Goal: Information Seeking & Learning: Check status

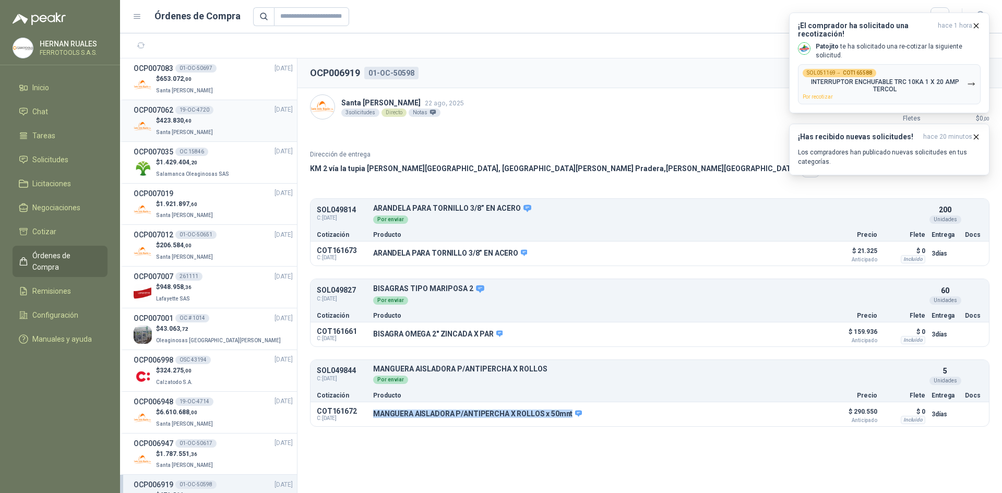
click at [211, 136] on div "$ 423.830 ,40 Santa [PERSON_NAME]" at bounding box center [213, 126] width 159 height 21
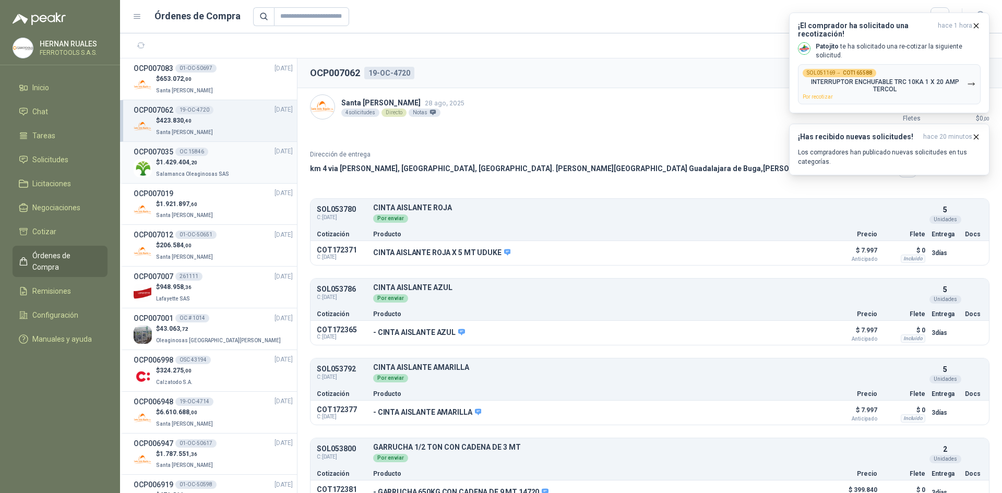
click at [215, 180] on li "OCP007035 OC 15846 [DATE] $ 1.429.404 ,20 Salamanca Oleaginosas SAS" at bounding box center [208, 163] width 177 height 42
click at [215, 175] on span "Salamanca Oleaginosas SAS" at bounding box center [192, 174] width 73 height 6
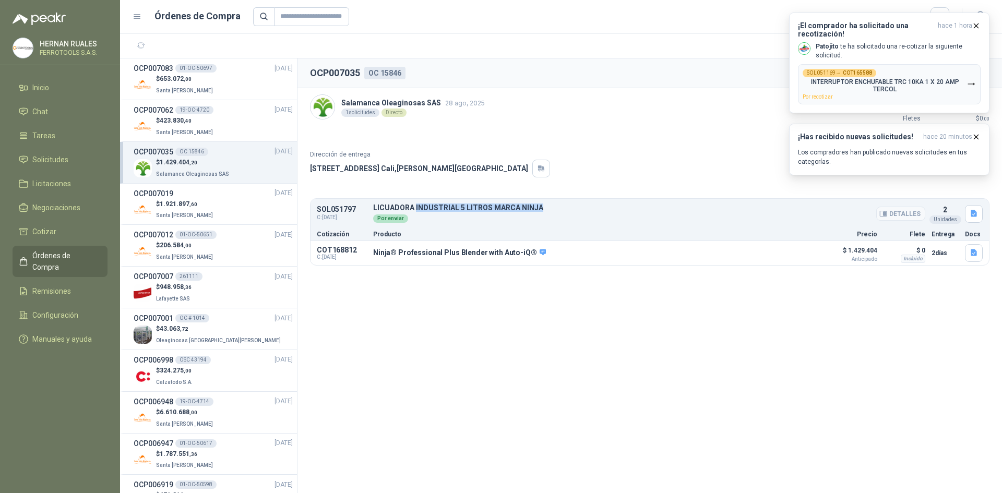
drag, startPoint x: 414, startPoint y: 206, endPoint x: 577, endPoint y: 204, distance: 163.3
click at [577, 204] on p "LICUADORA INDUSTRIAL 5 LITROS MARCA NINJA" at bounding box center [649, 208] width 552 height 8
click at [216, 200] on div "$ 1.921.897 ,60 Santa [PERSON_NAME]" at bounding box center [213, 209] width 159 height 21
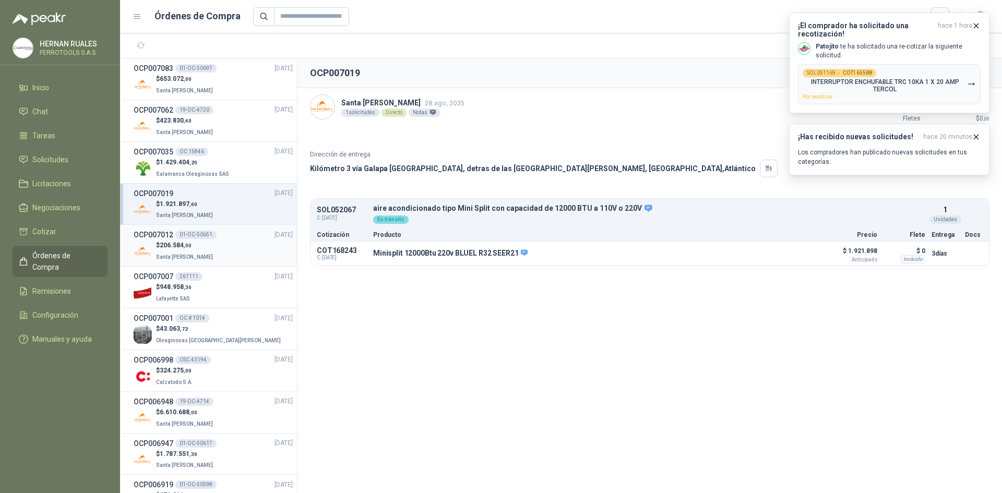
click at [231, 240] on div "OCP007012 01-OC-50651 [DATE]" at bounding box center [213, 234] width 159 height 11
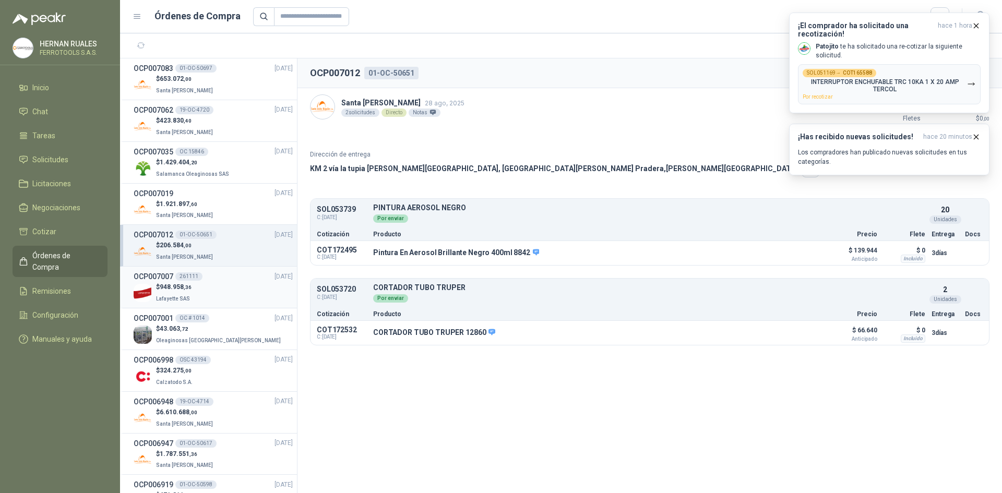
click at [221, 293] on div "$ 948.958 ,36 [GEOGRAPHIC_DATA]" at bounding box center [213, 292] width 159 height 21
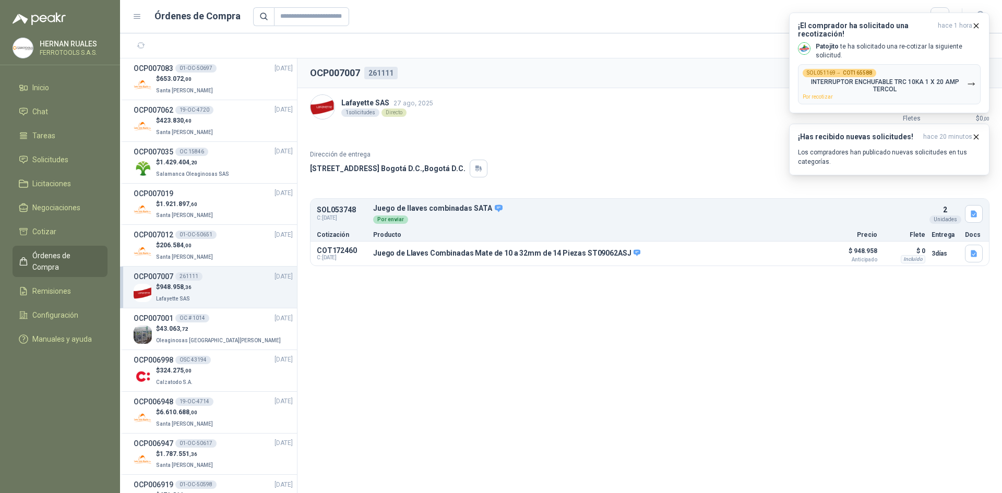
scroll to position [52, 0]
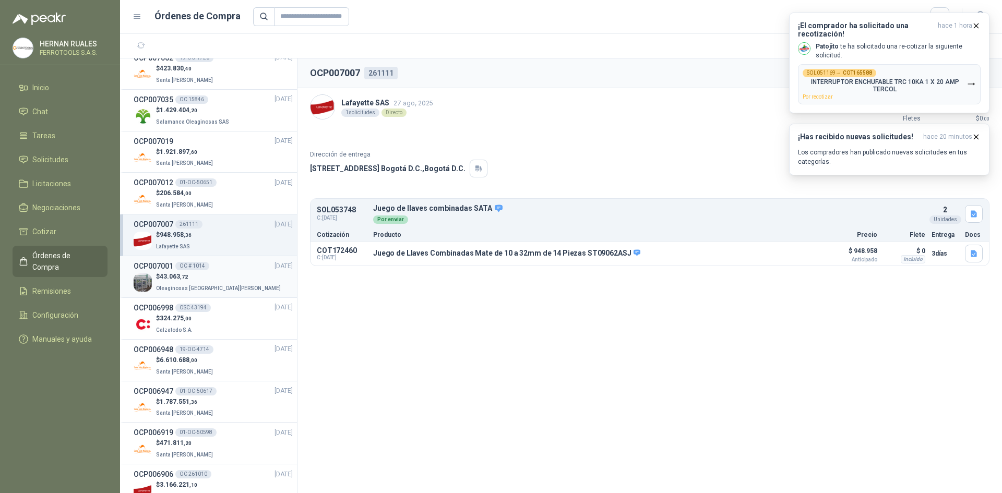
click at [222, 278] on div "$ 43.063 ,72 Oleaginosas [GEOGRAPHIC_DATA][PERSON_NAME]" at bounding box center [213, 282] width 159 height 21
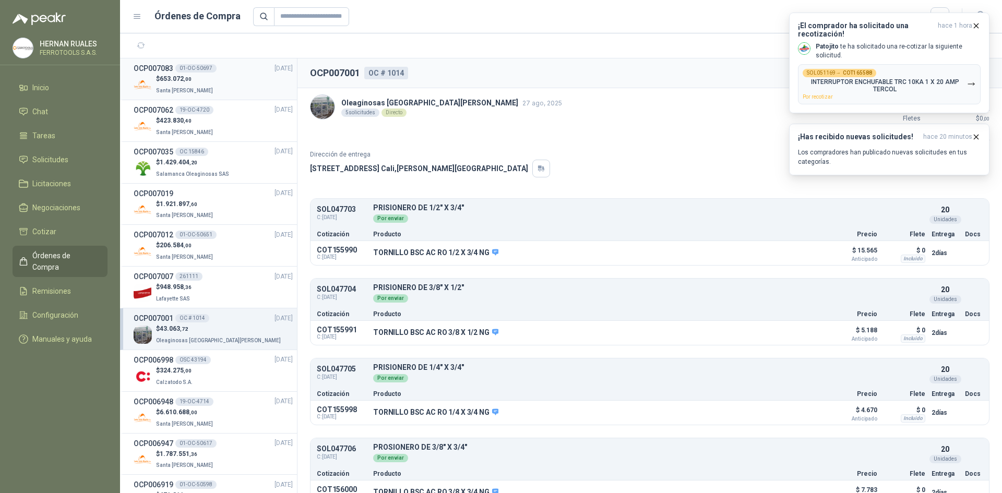
click at [209, 85] on div "$ 653.072 ,00 Santa [PERSON_NAME]" at bounding box center [213, 84] width 159 height 21
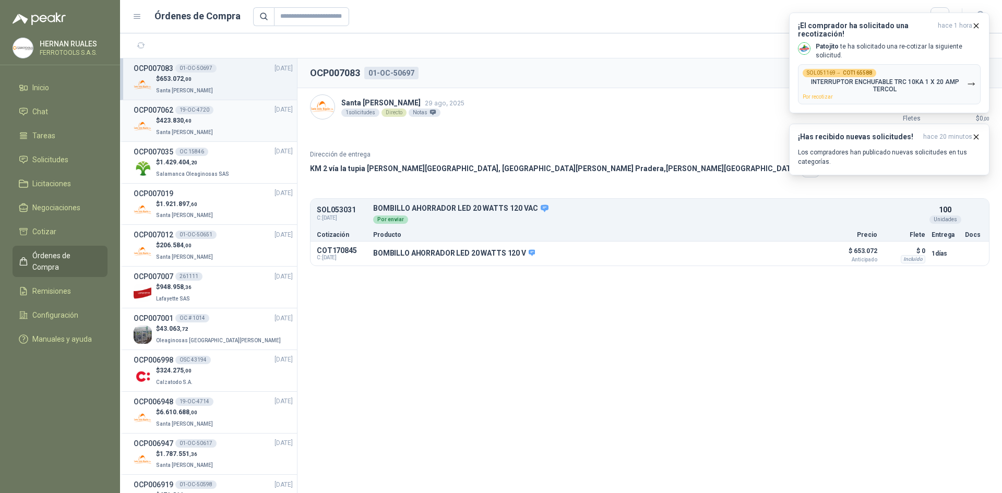
click at [216, 122] on div "$ 423.830 ,40 Santa [PERSON_NAME]" at bounding box center [213, 126] width 159 height 21
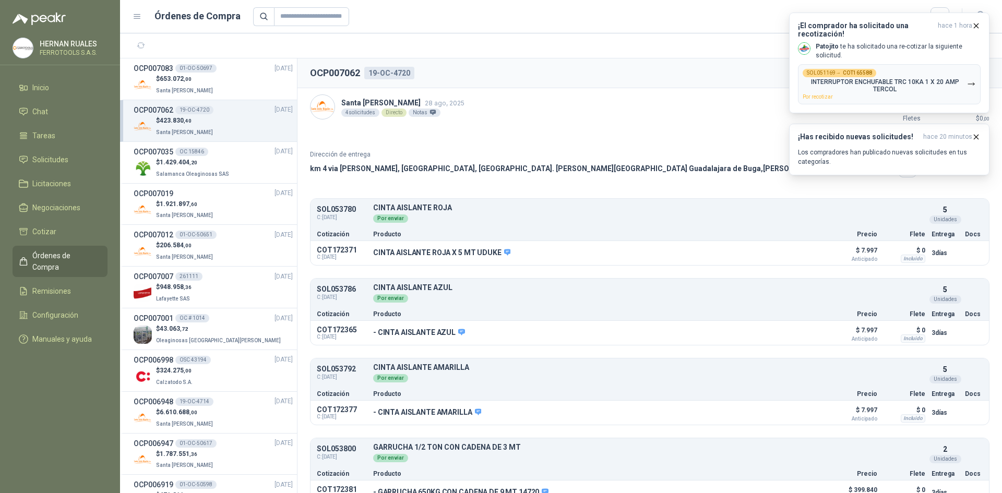
scroll to position [18, 0]
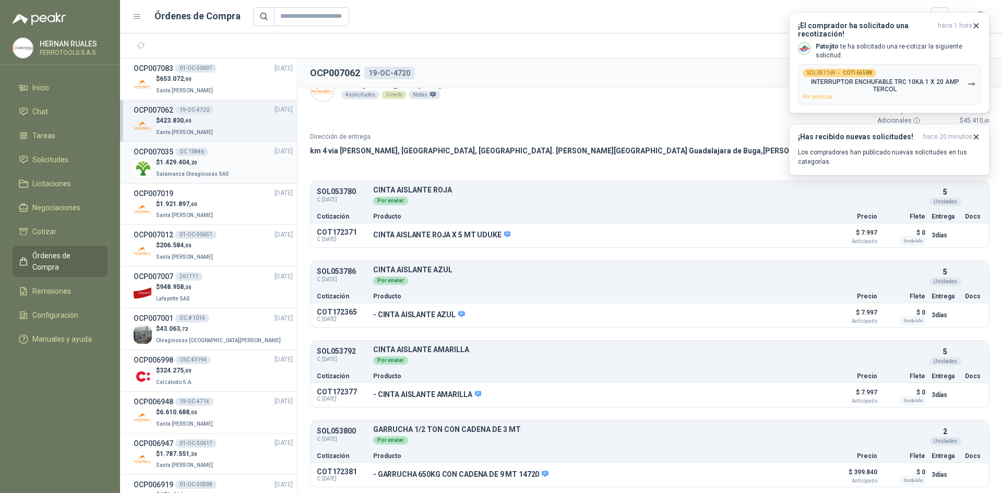
click at [237, 171] on div "$ 1.429.404 ,20 Salamanca Oleaginosas SAS" at bounding box center [213, 168] width 159 height 21
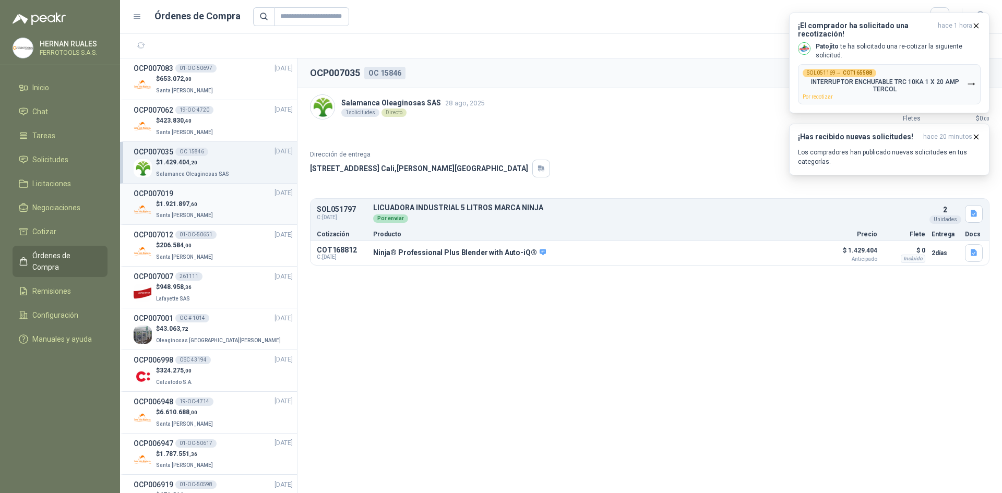
click at [222, 210] on div "$ 1.921.897 ,60 Santa [PERSON_NAME]" at bounding box center [213, 209] width 159 height 21
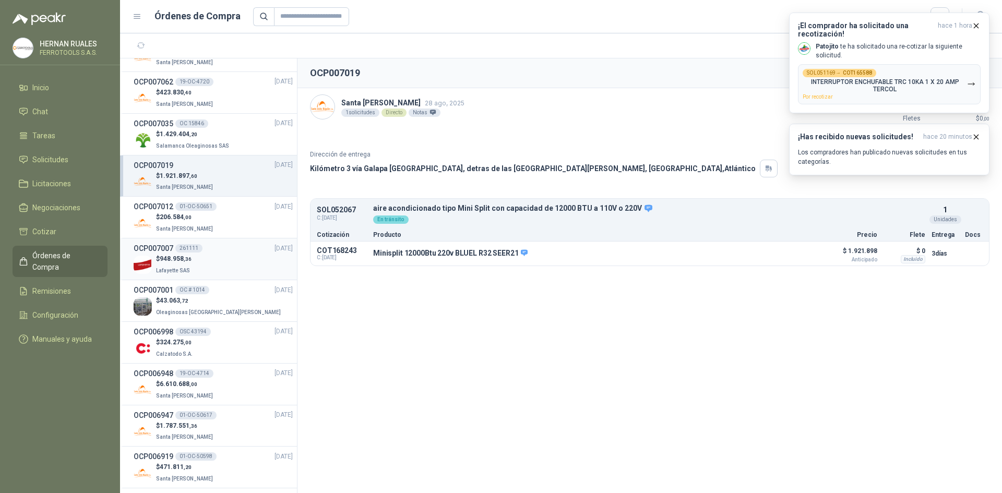
scroll to position [52, 0]
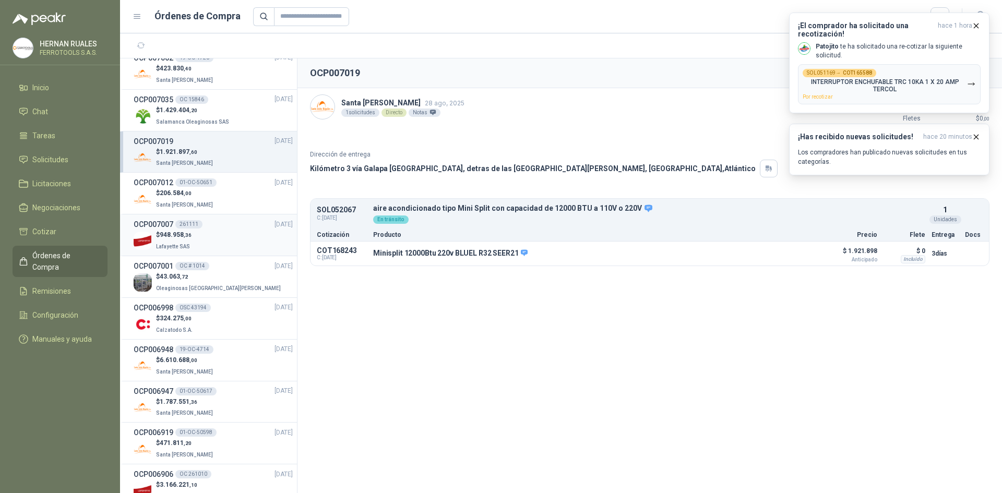
click at [219, 217] on li "OCP007007 261111 [DATE] $ 948.958 ,36 [GEOGRAPHIC_DATA]" at bounding box center [208, 235] width 177 height 42
click at [219, 195] on div "$ 206.584 ,00 Santa [PERSON_NAME]" at bounding box center [213, 198] width 159 height 21
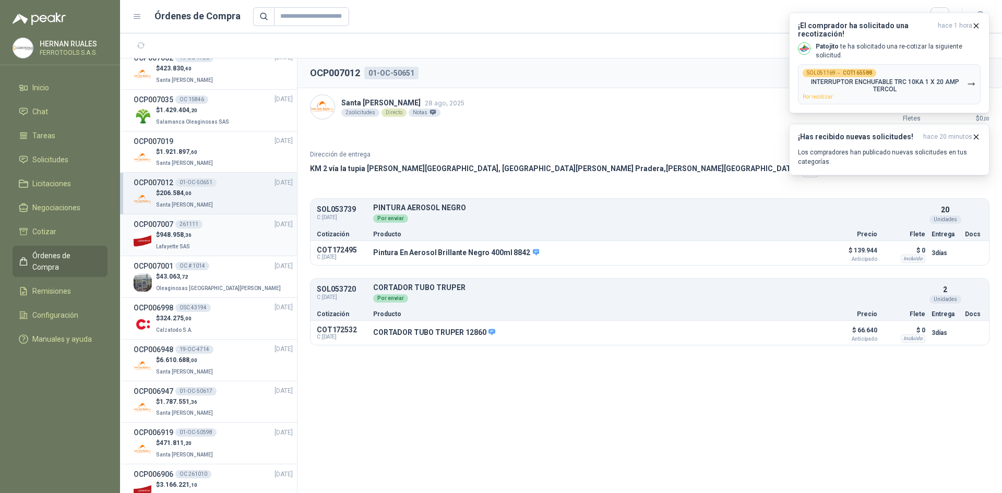
click at [221, 233] on div "$ 948.958 ,36 [GEOGRAPHIC_DATA]" at bounding box center [213, 240] width 159 height 21
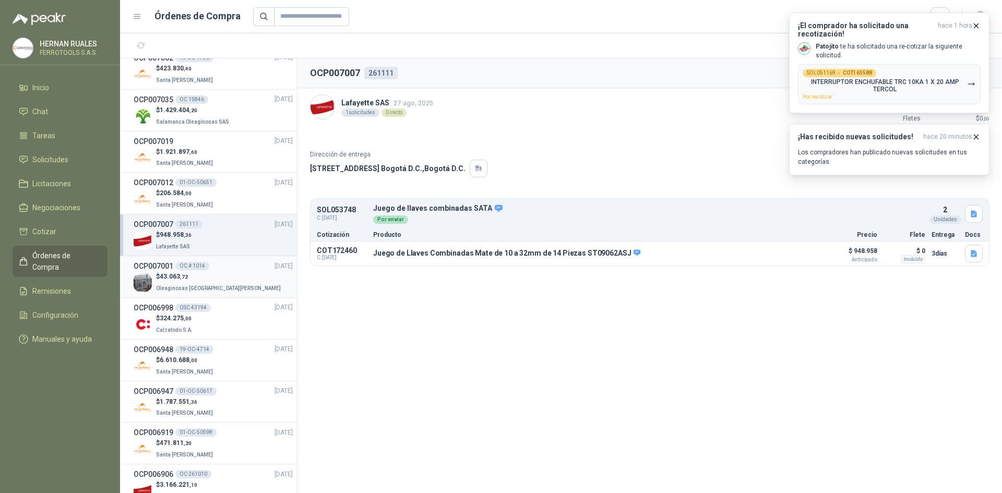
click at [227, 273] on div "$ 43.063 ,72 Oleaginosas [GEOGRAPHIC_DATA][PERSON_NAME]" at bounding box center [213, 282] width 159 height 21
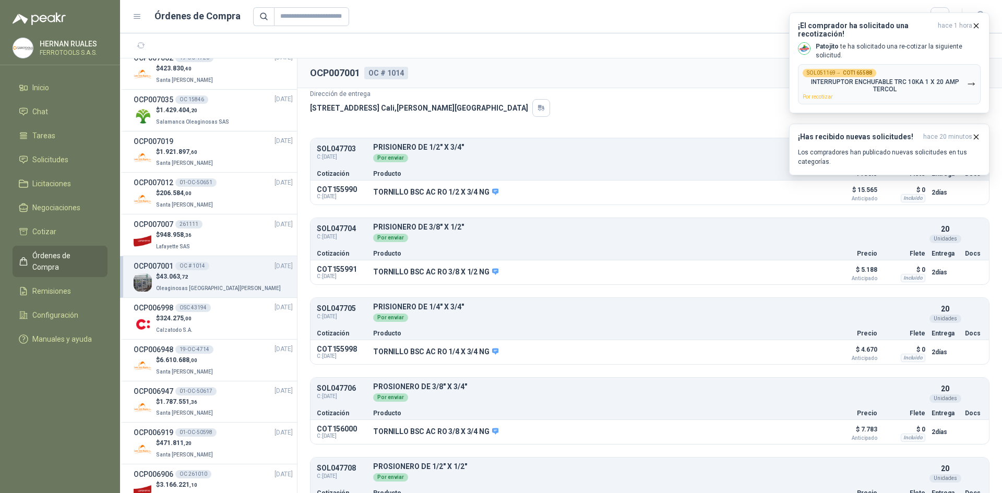
scroll to position [98, 0]
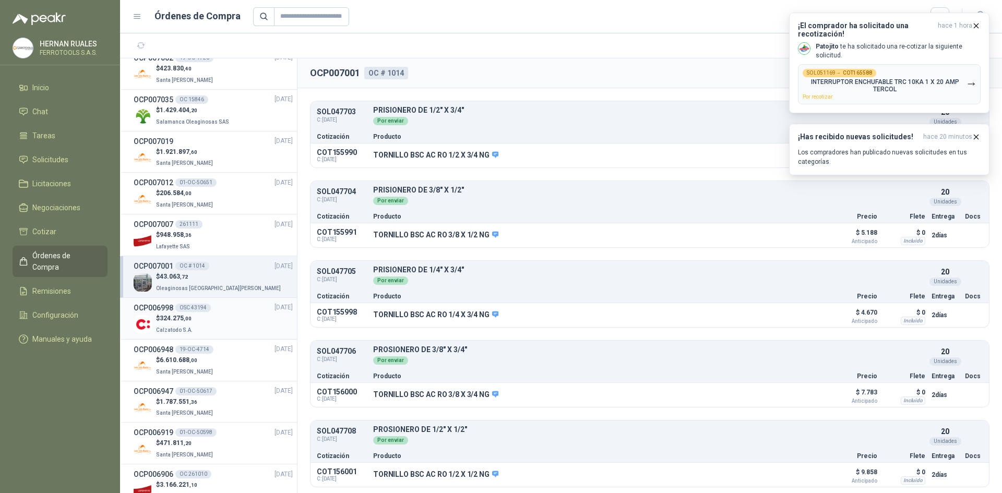
click at [237, 314] on div "$ 324.275 ,00 Calzatodo S.A." at bounding box center [213, 324] width 159 height 21
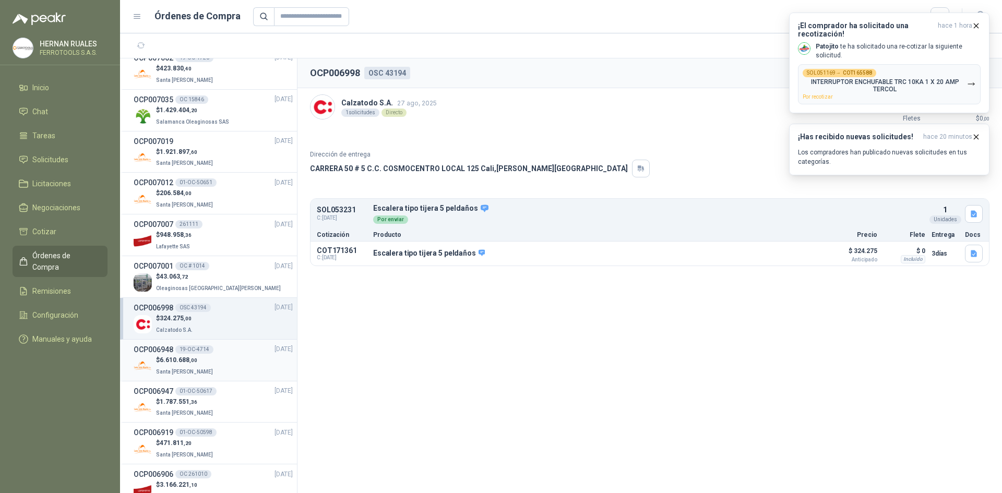
click at [227, 346] on div "OCP006948 19-OC-4714 [DATE]" at bounding box center [213, 349] width 159 height 11
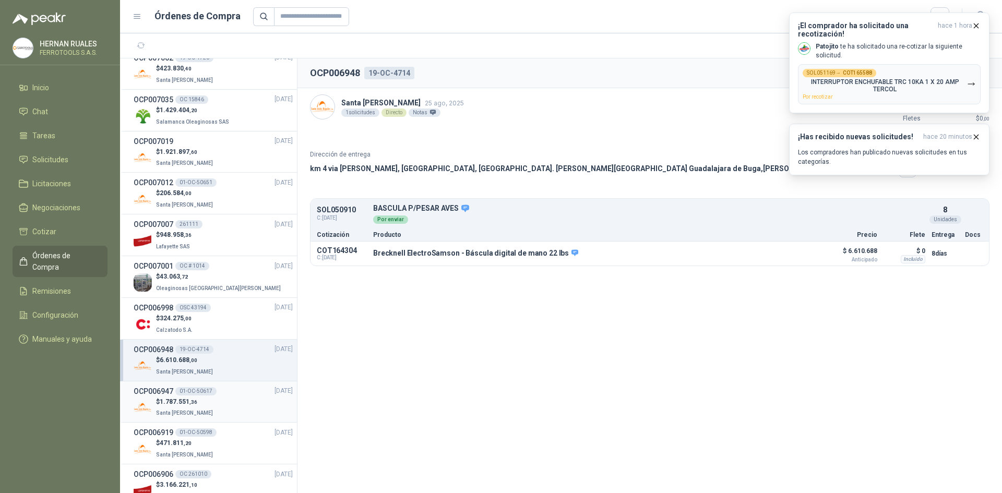
click at [211, 391] on div "01-OC-50617" at bounding box center [195, 391] width 41 height 8
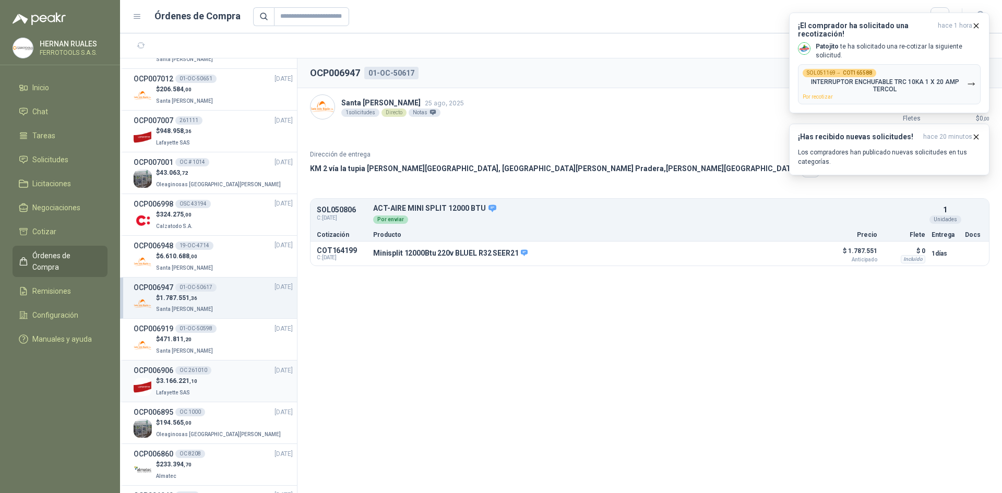
scroll to position [156, 0]
click at [213, 346] on div "$ 471.811 ,20 Santa [PERSON_NAME]" at bounding box center [213, 344] width 159 height 21
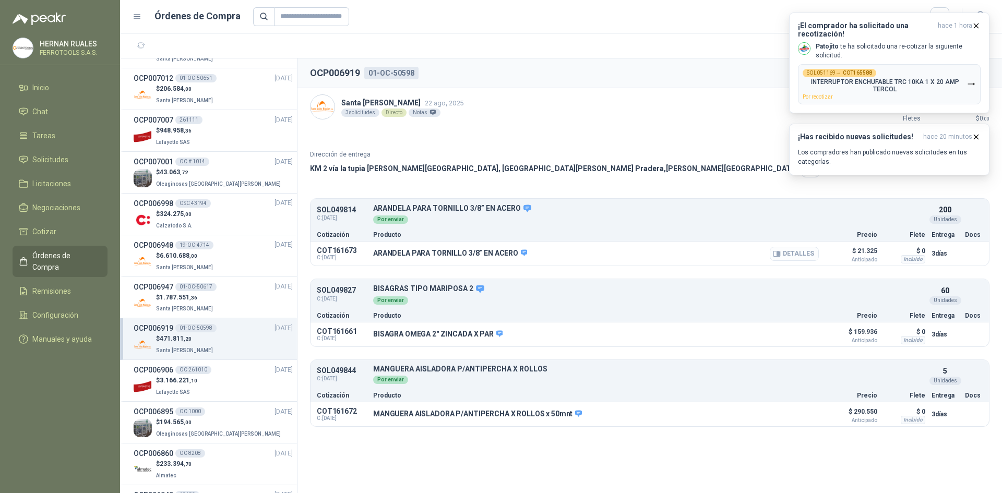
click at [796, 257] on button "Detalles" at bounding box center [793, 254] width 49 height 14
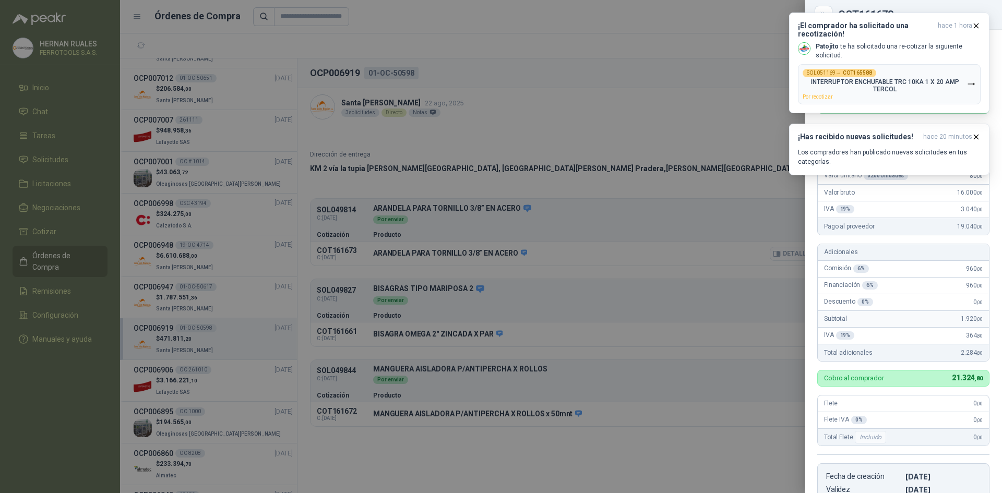
scroll to position [204, 0]
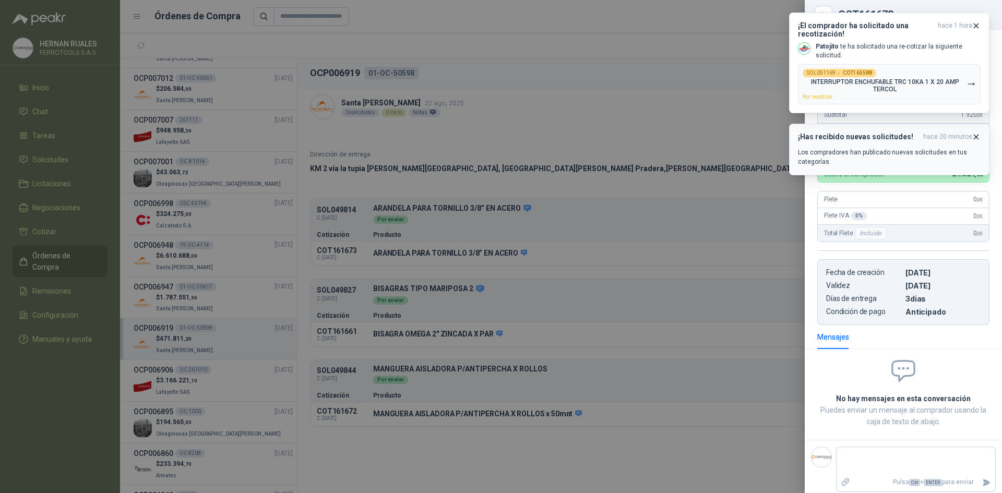
click at [976, 139] on icon "button" at bounding box center [975, 137] width 9 height 9
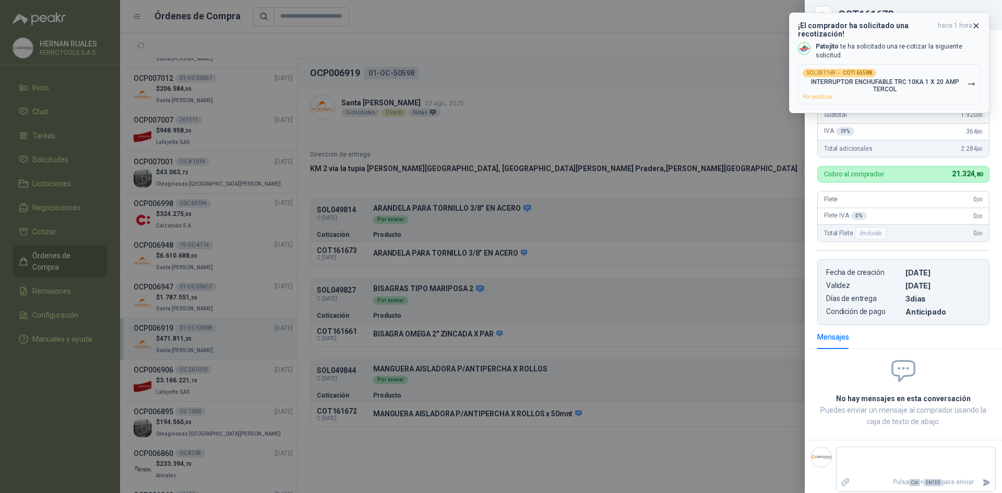
click at [978, 23] on icon "button" at bounding box center [976, 25] width 4 height 4
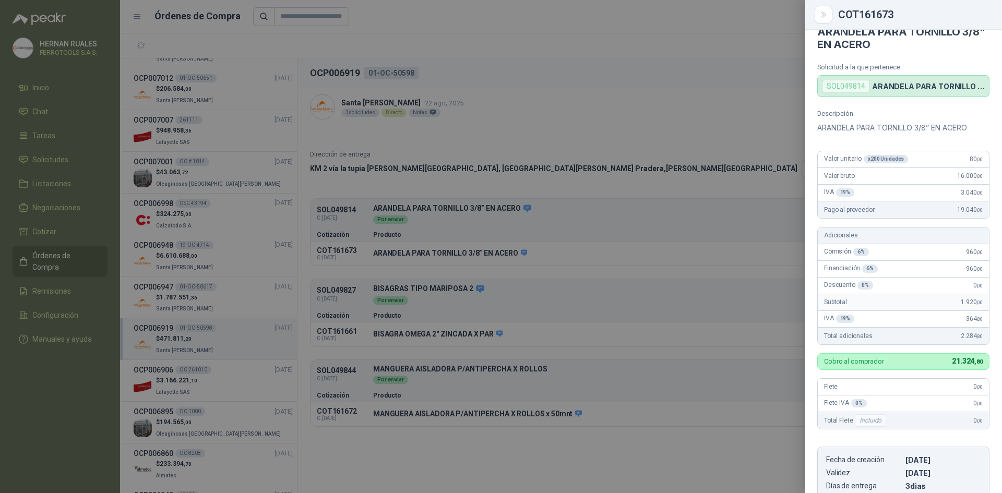
scroll to position [0, 0]
